Goal: Task Accomplishment & Management: Complete application form

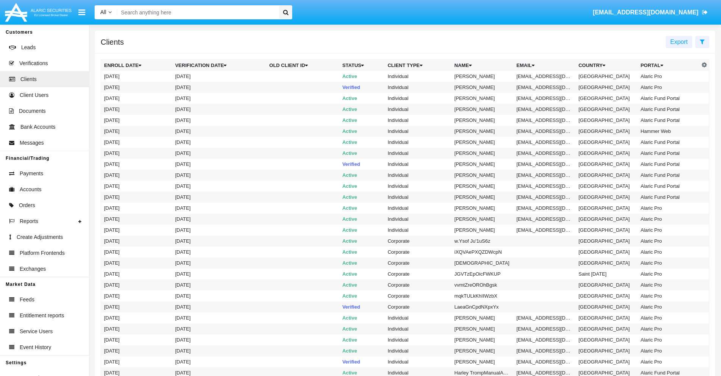
click at [702, 41] on icon at bounding box center [702, 42] width 5 height 6
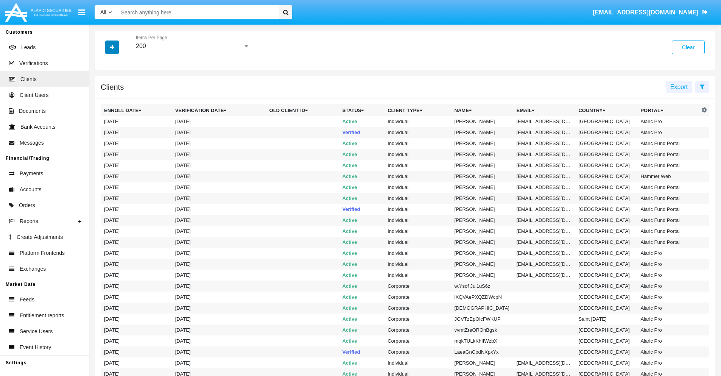
click at [112, 47] on icon "button" at bounding box center [112, 47] width 4 height 5
click at [118, 129] on span "Email" at bounding box center [117, 128] width 15 height 9
click at [104, 132] on input "Email" at bounding box center [104, 132] width 0 height 0
checkbox input "true"
click at [112, 47] on icon "button" at bounding box center [112, 47] width 4 height 5
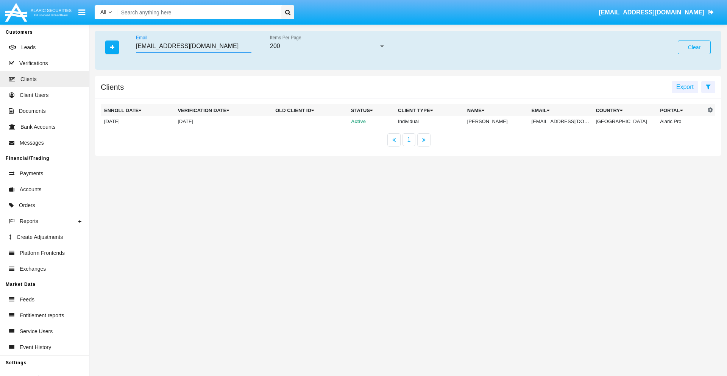
type input "xv0wl@h7bd-vhg28.kr"
click at [566, 121] on td "xv0wl@h7bd-vhg28.kr" at bounding box center [560, 121] width 64 height 11
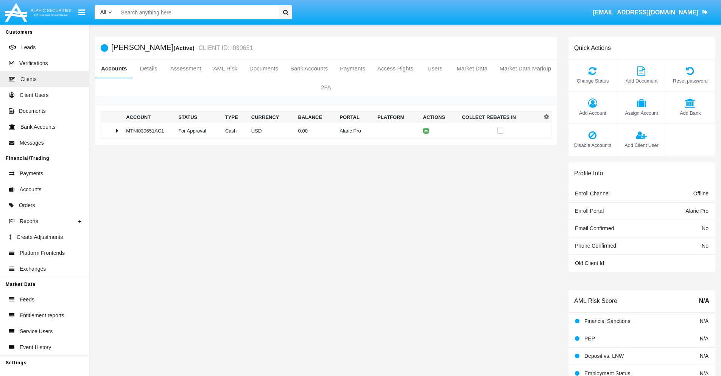
click at [690, 113] on span "Add Bank" at bounding box center [690, 112] width 41 height 7
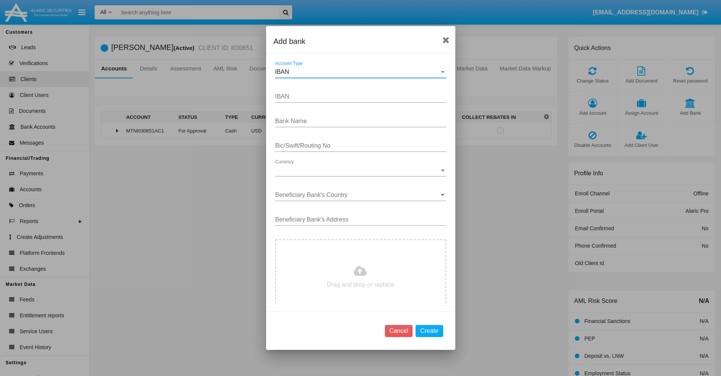
click at [358, 72] on div "IBAN" at bounding box center [357, 71] width 164 height 7
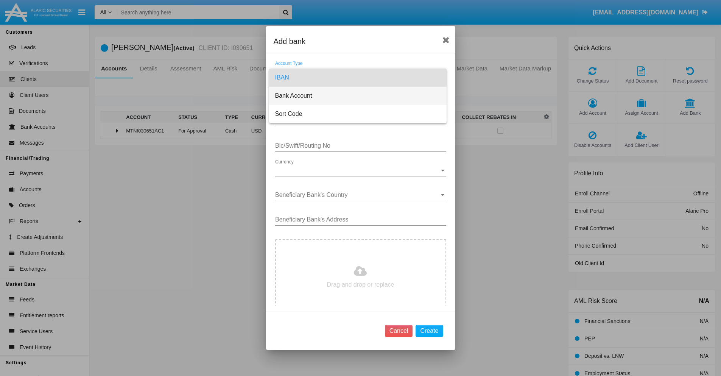
click at [358, 96] on span "Bank Account" at bounding box center [357, 96] width 165 height 18
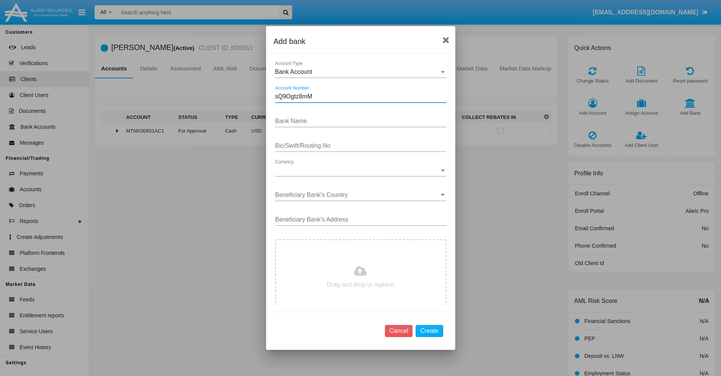
type input "sQ9Ogtz8mM"
type input "WcpjOmzoRJZfcIo"
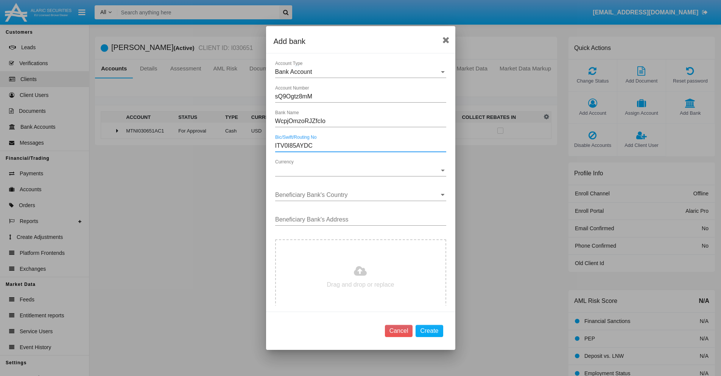
type input "ITV0I85AYDC"
click at [358, 170] on span "Currency" at bounding box center [357, 170] width 164 height 7
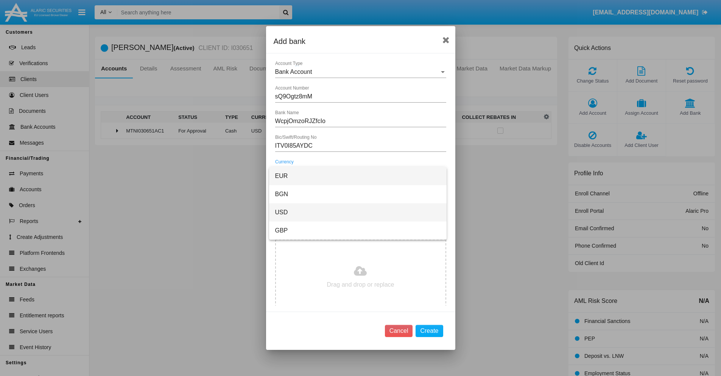
click at [358, 212] on span "USD" at bounding box center [357, 212] width 165 height 18
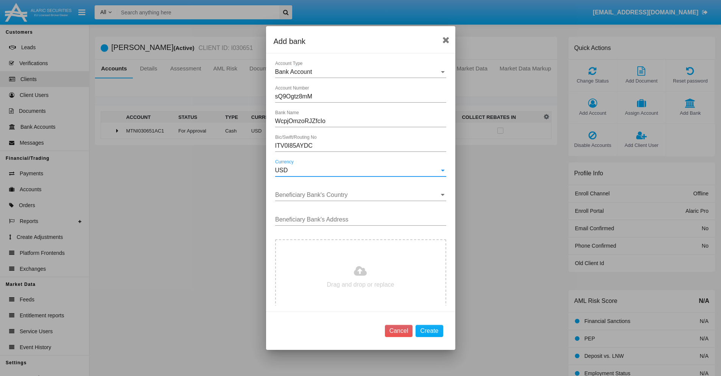
click at [358, 195] on input "Beneficiary Bank's Country" at bounding box center [360, 194] width 171 height 7
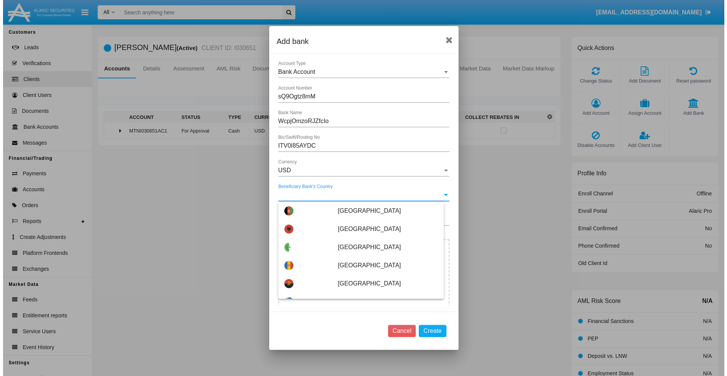
scroll to position [721, 0]
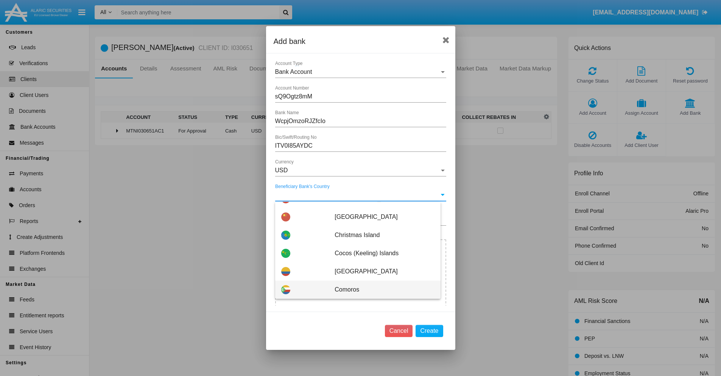
click at [380, 289] on span "Comoros" at bounding box center [385, 289] width 100 height 18
type input "Comoros"
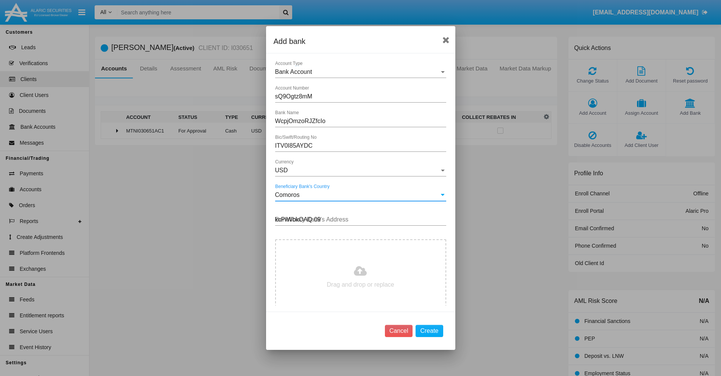
type input "kcPIWbkOAQ 097"
type input "C:\fakepath\bank-statement.png"
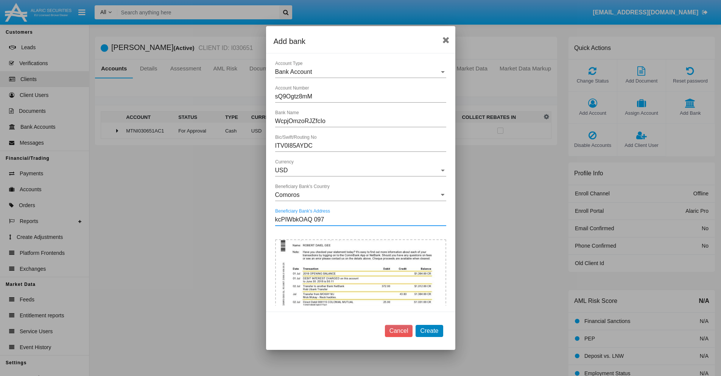
click at [429, 330] on button "Create" at bounding box center [429, 331] width 27 height 12
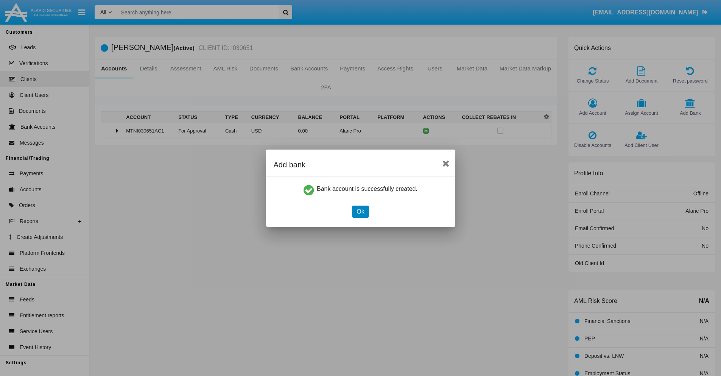
click at [360, 211] on button "Ok" at bounding box center [360, 211] width 17 height 12
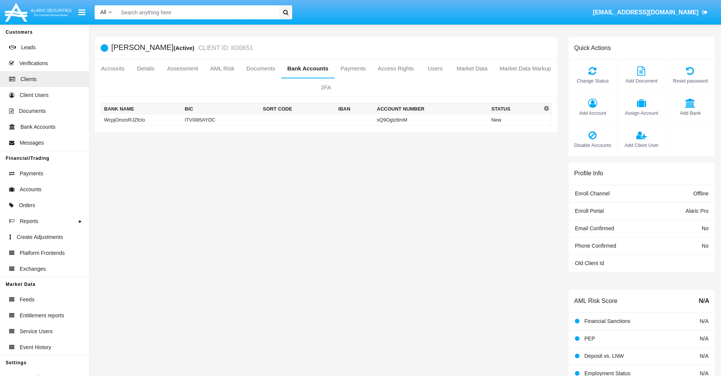
click at [141, 120] on td "WcpjOmzoRJZfcIo" at bounding box center [141, 119] width 81 height 11
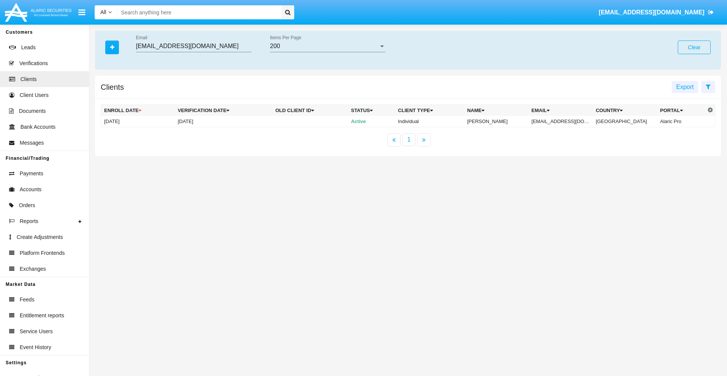
click at [694, 47] on button "Clear" at bounding box center [693, 47] width 33 height 14
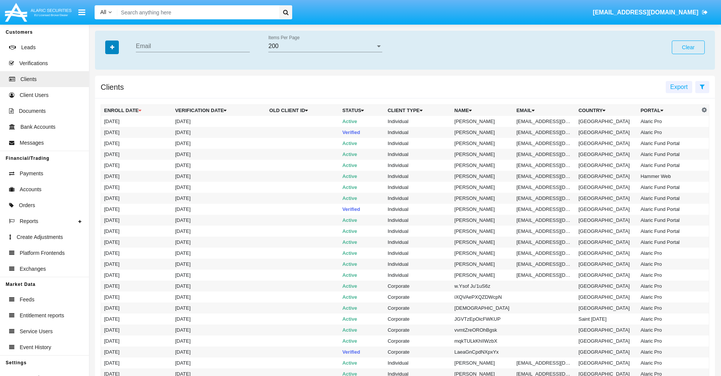
click at [112, 47] on icon "button" at bounding box center [112, 47] width 4 height 5
type input "xv0wl@h7bd-vhg28.kr"
click at [547, 121] on td "xv0wl@h7bd-vhg28.kr" at bounding box center [545, 121] width 62 height 11
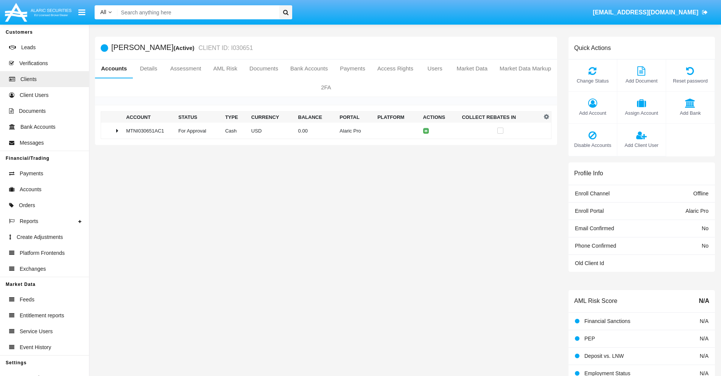
click at [690, 113] on span "Add Bank" at bounding box center [690, 112] width 41 height 7
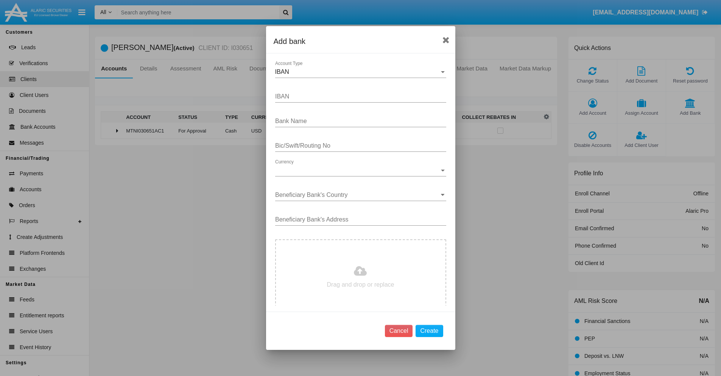
click at [358, 72] on div "IBAN" at bounding box center [357, 71] width 164 height 7
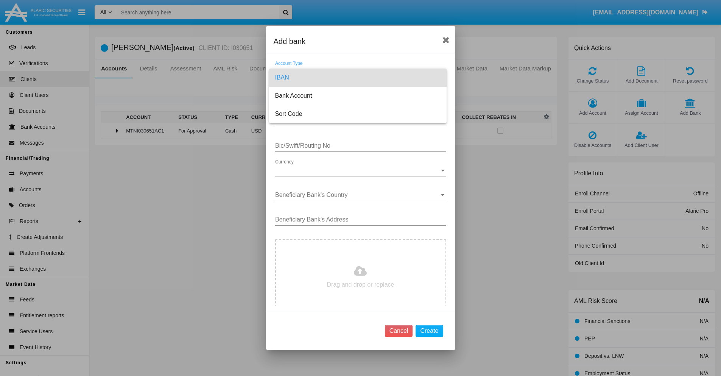
click at [358, 78] on span "IBAN" at bounding box center [357, 77] width 165 height 18
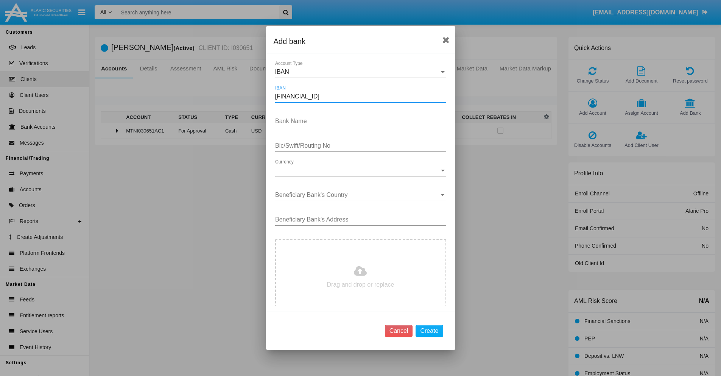
type input "DE31500105175143186793"
type input "mQIrRkPalvbUThm"
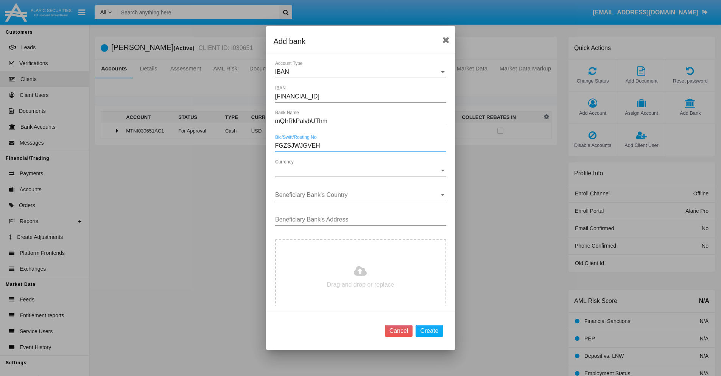
type input "FGZSJWJGVEH"
click at [358, 170] on span "Currency" at bounding box center [357, 170] width 164 height 7
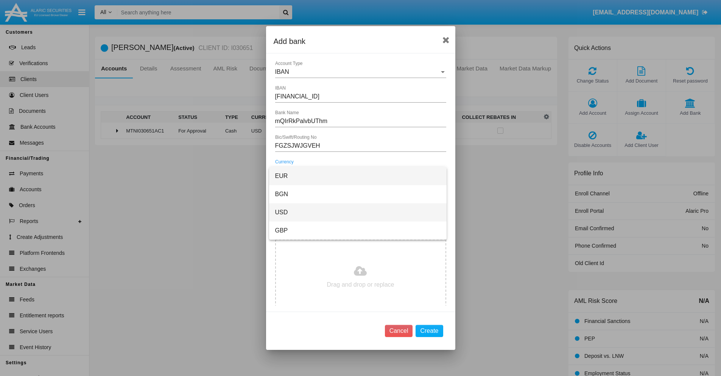
click at [358, 212] on span "USD" at bounding box center [357, 212] width 165 height 18
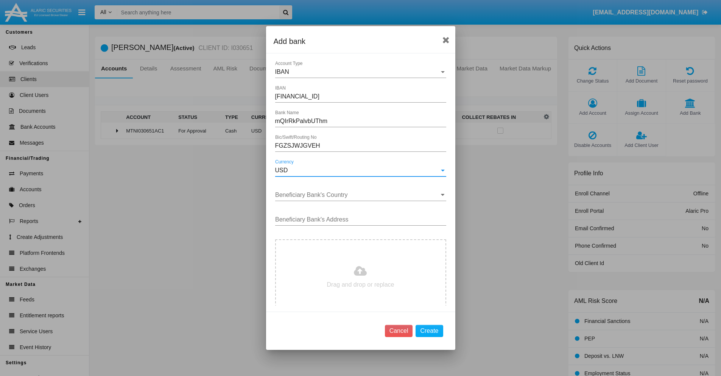
click at [358, 195] on input "Beneficiary Bank's Country" at bounding box center [360, 194] width 171 height 7
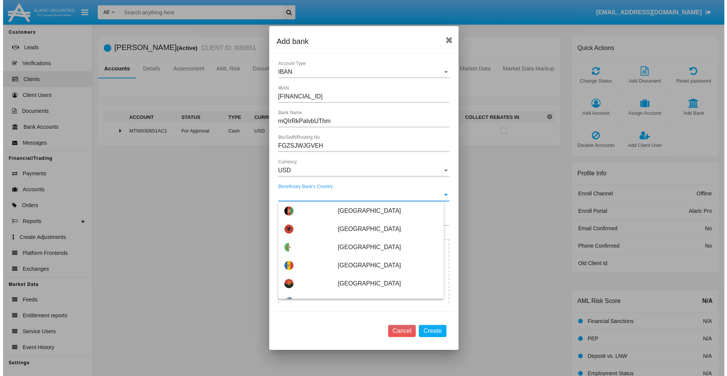
scroll to position [3100, 0]
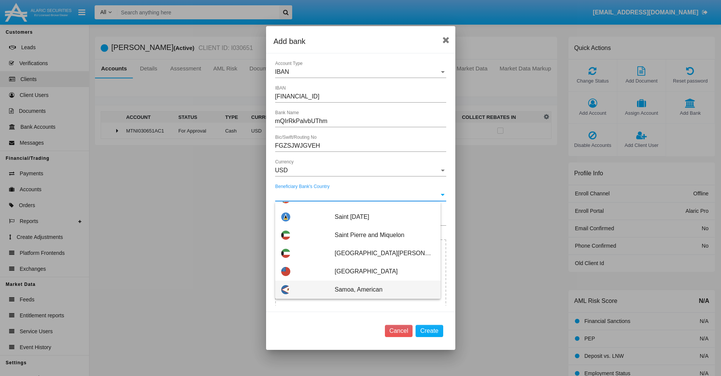
click at [380, 289] on span "Samoa, American" at bounding box center [385, 289] width 100 height 18
type input "Samoa, American"
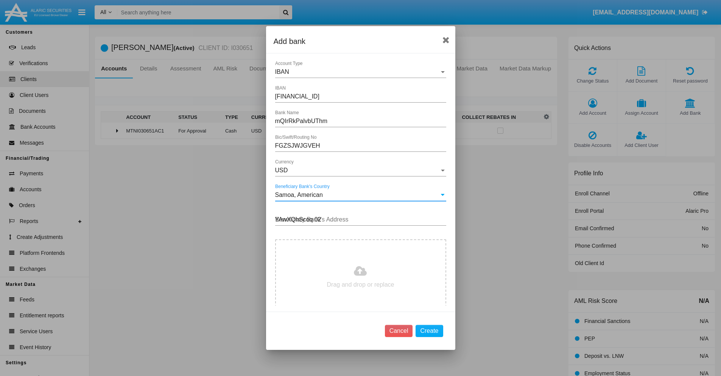
type input "YAwXQhScoq 020"
type input "C:\fakepath\bank-statement.png"
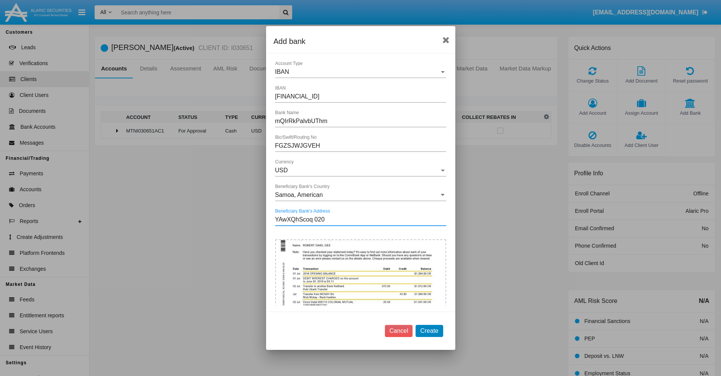
click at [429, 330] on button "Create" at bounding box center [429, 331] width 27 height 12
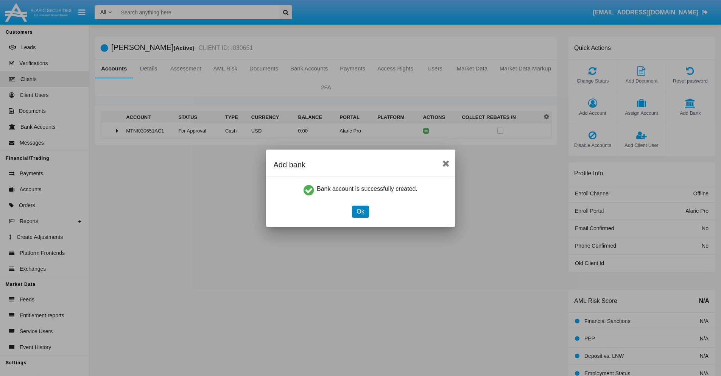
click at [360, 211] on button "Ok" at bounding box center [360, 211] width 17 height 12
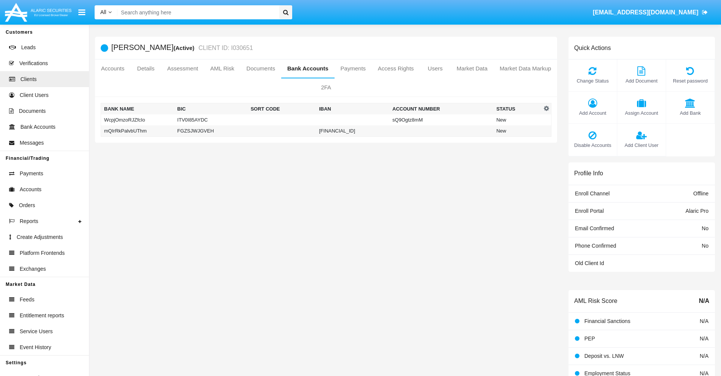
click at [137, 131] on td "mQIrRkPalvbUThm" at bounding box center [137, 130] width 73 height 11
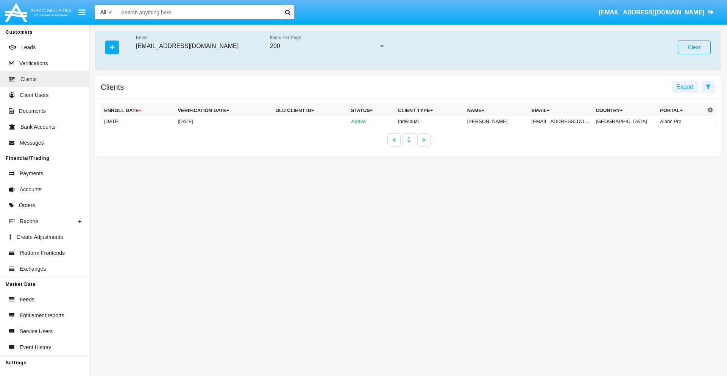
click at [694, 47] on button "Clear" at bounding box center [693, 47] width 33 height 14
click at [112, 47] on icon "button" at bounding box center [112, 47] width 4 height 5
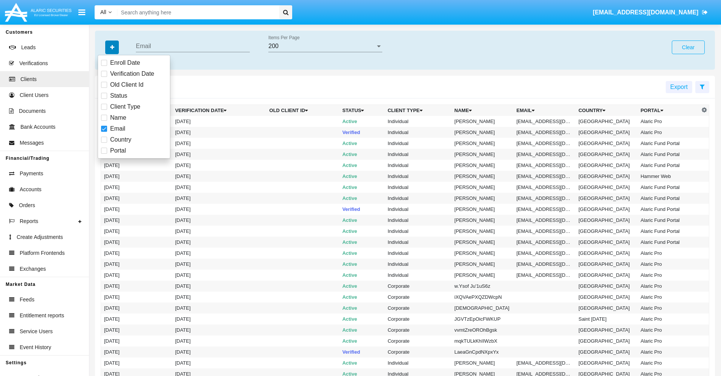
click at [112, 47] on icon "button" at bounding box center [112, 47] width 4 height 5
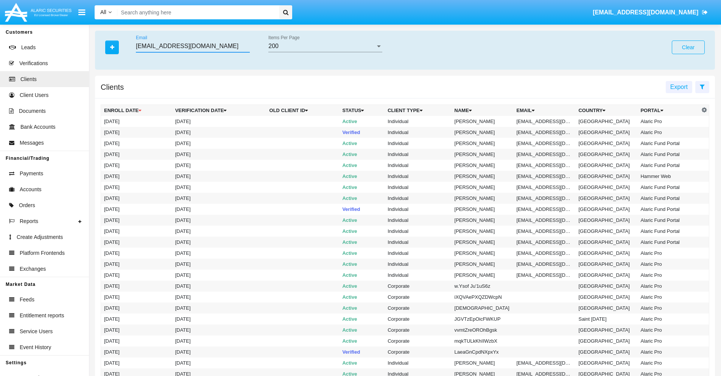
type input "xv0wl@h7bd-vhg28.kr"
click at [547, 121] on td "xv0wl@h7bd-vhg28.kr" at bounding box center [545, 121] width 62 height 11
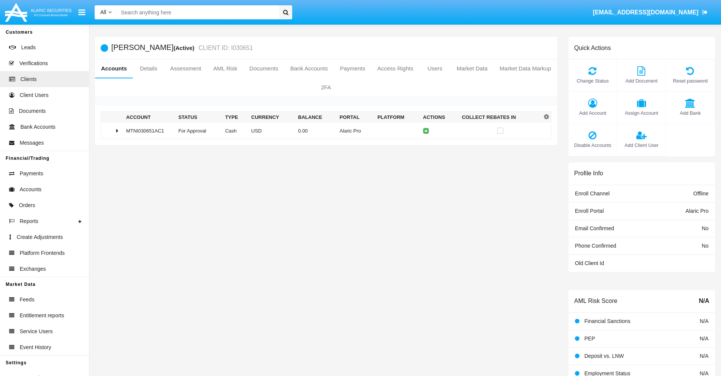
click at [690, 113] on span "Add Bank" at bounding box center [690, 112] width 41 height 7
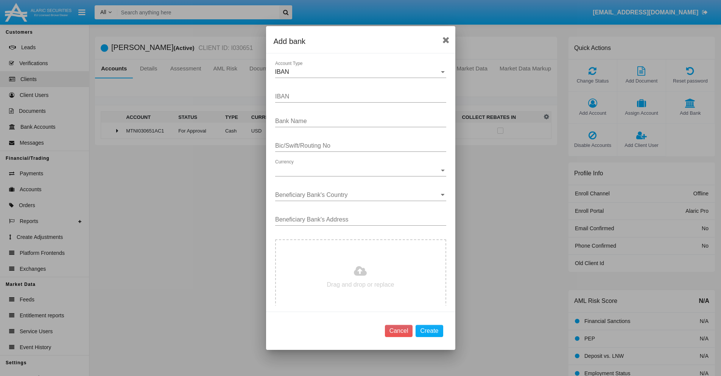
click at [358, 72] on div "IBAN" at bounding box center [357, 71] width 164 height 7
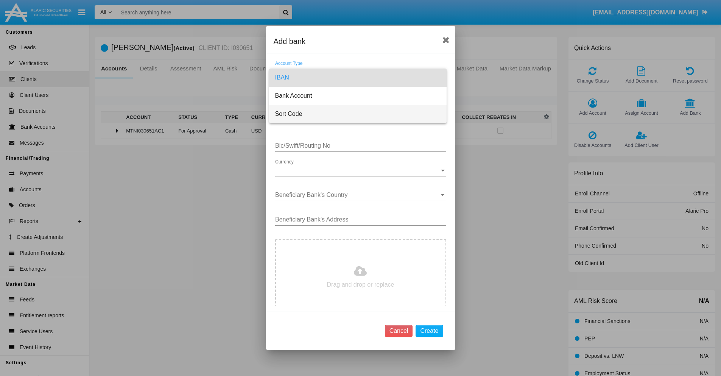
click at [358, 114] on span "Sort Code" at bounding box center [357, 114] width 165 height 18
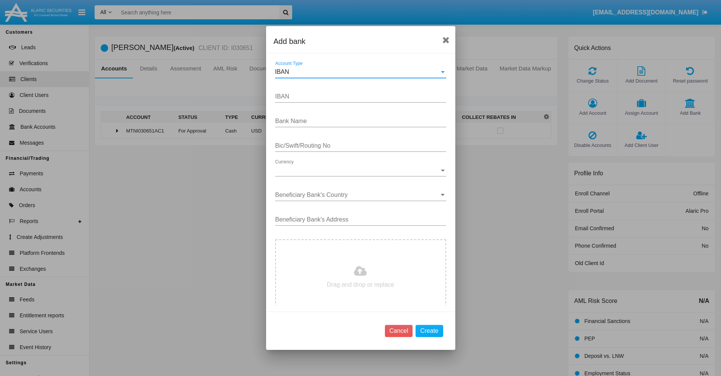
type input "United Kingdom"
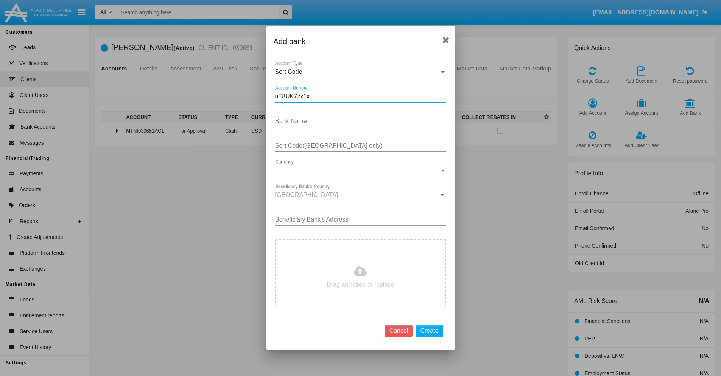
type input "uT8UK7zx1x"
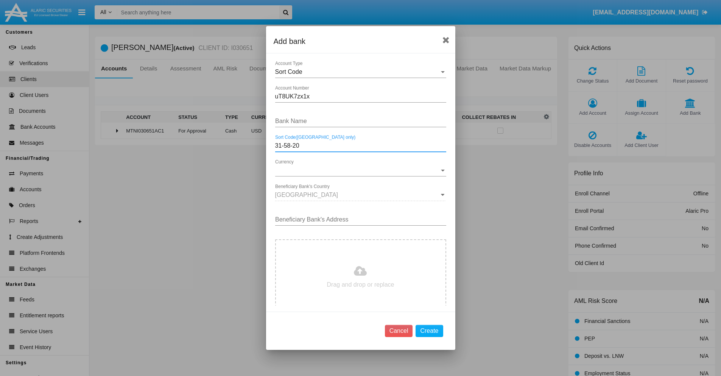
type input "31-58-20"
type input "apuXzMbrgfLUBUw"
click at [358, 170] on span "Currency" at bounding box center [357, 170] width 164 height 7
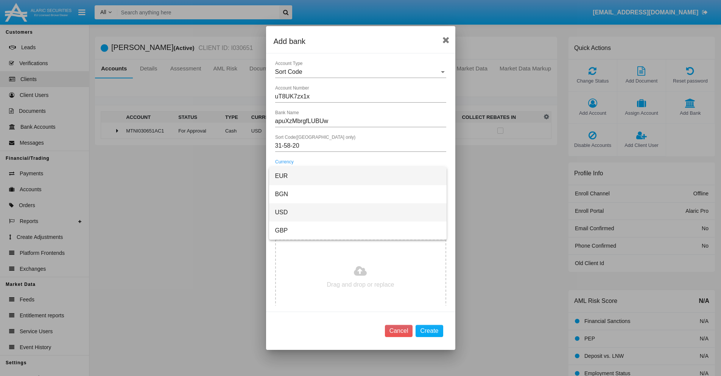
click at [358, 212] on span "USD" at bounding box center [357, 212] width 165 height 18
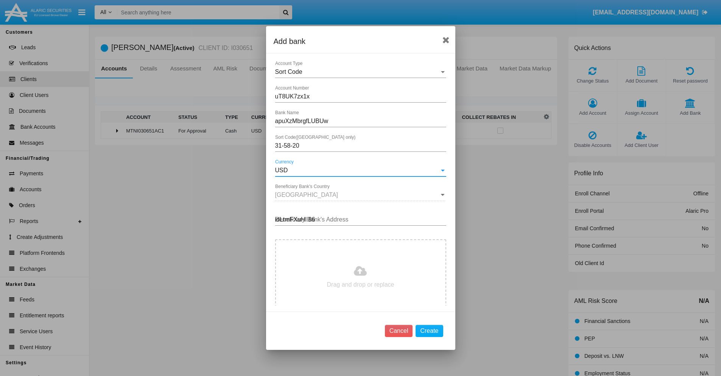
type input "idLtmFXuHl 861"
type input "C:\fakepath\bank-statement.png"
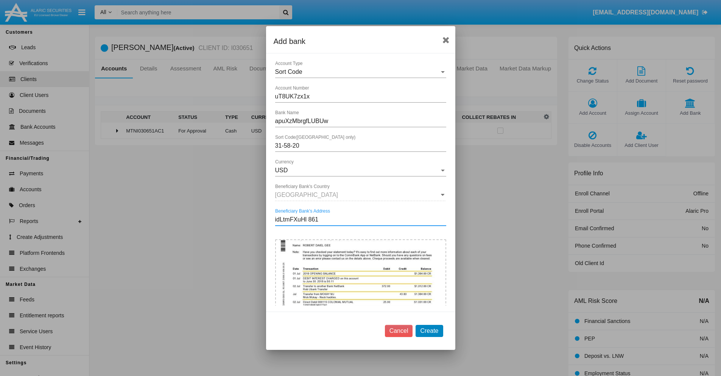
click at [429, 330] on button "Create" at bounding box center [429, 331] width 27 height 12
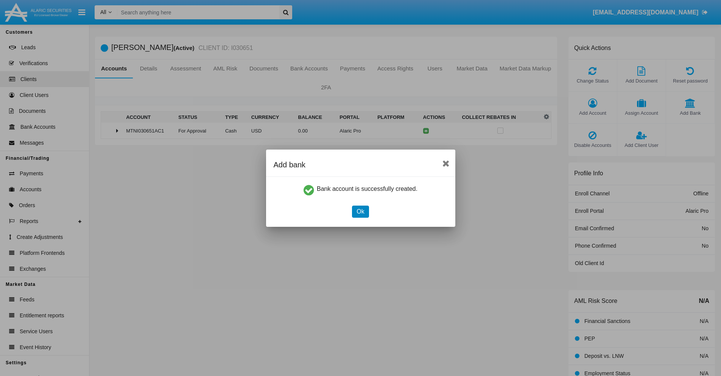
click at [360, 211] on button "Ok" at bounding box center [360, 211] width 17 height 12
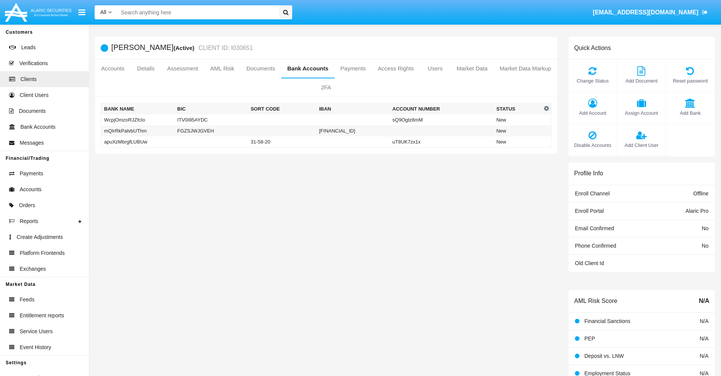
click at [137, 142] on td "apuXzMbrgfLUBUw" at bounding box center [137, 141] width 73 height 11
